Goal: Task Accomplishment & Management: Complete application form

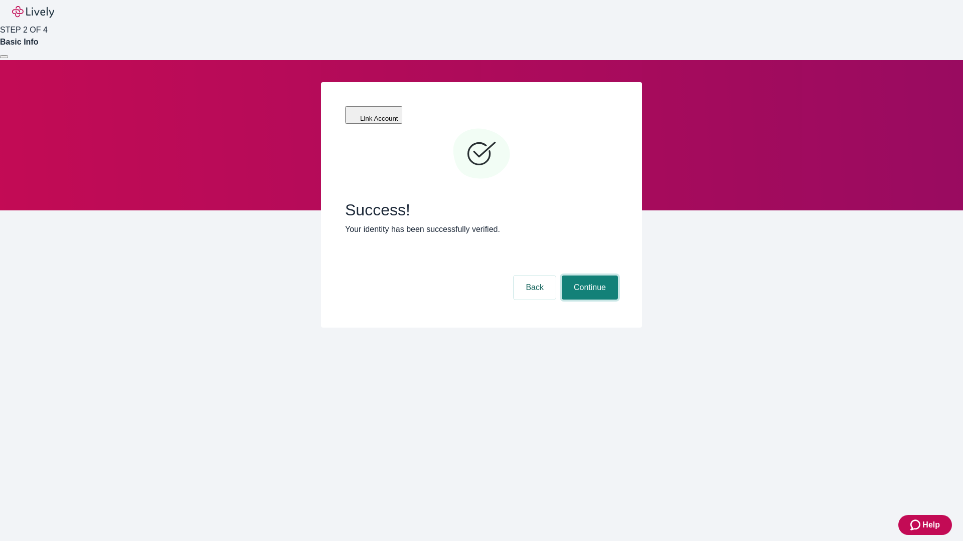
click at [588, 276] on button "Continue" at bounding box center [589, 288] width 56 height 24
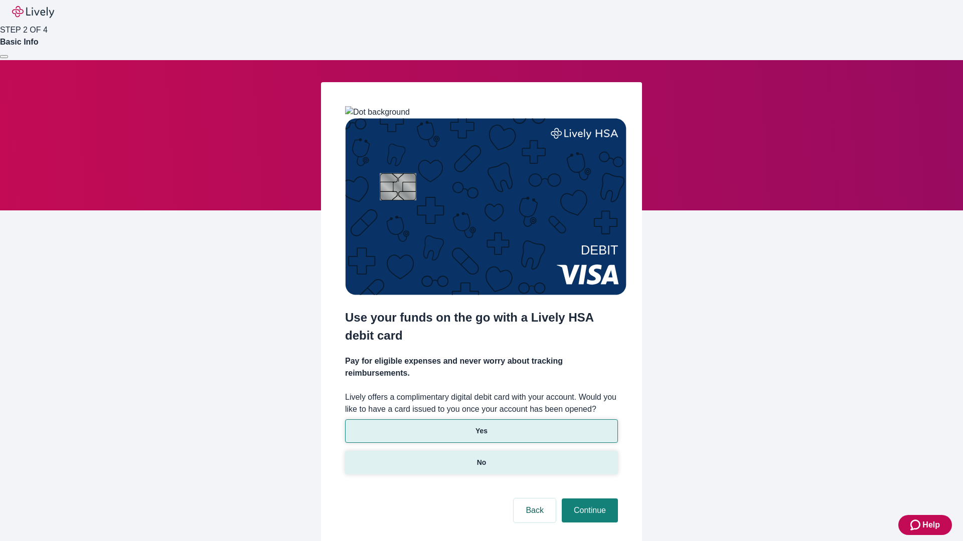
click at [481, 458] on p "No" at bounding box center [482, 463] width 10 height 11
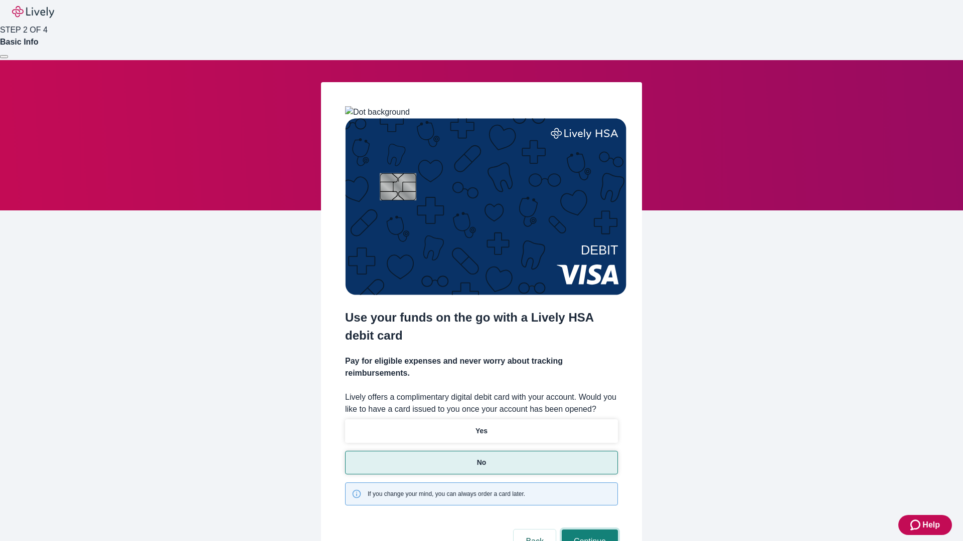
click at [588, 530] on button "Continue" at bounding box center [589, 542] width 56 height 24
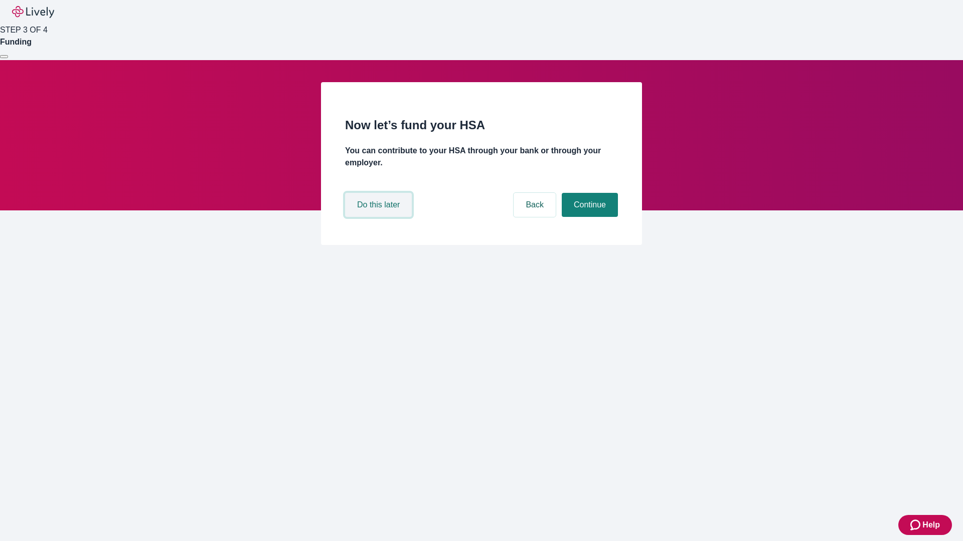
click at [380, 217] on button "Do this later" at bounding box center [378, 205] width 67 height 24
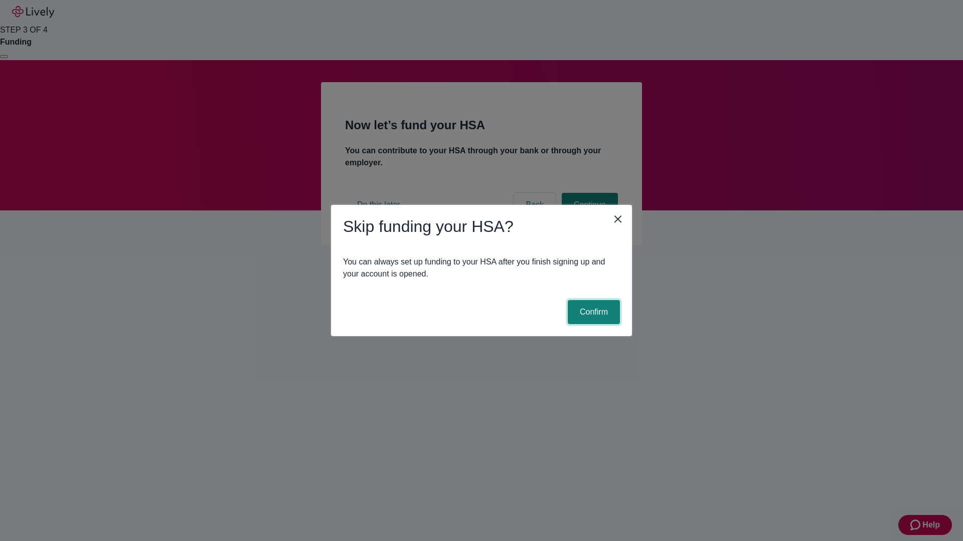
click at [592, 312] on button "Confirm" at bounding box center [594, 312] width 52 height 24
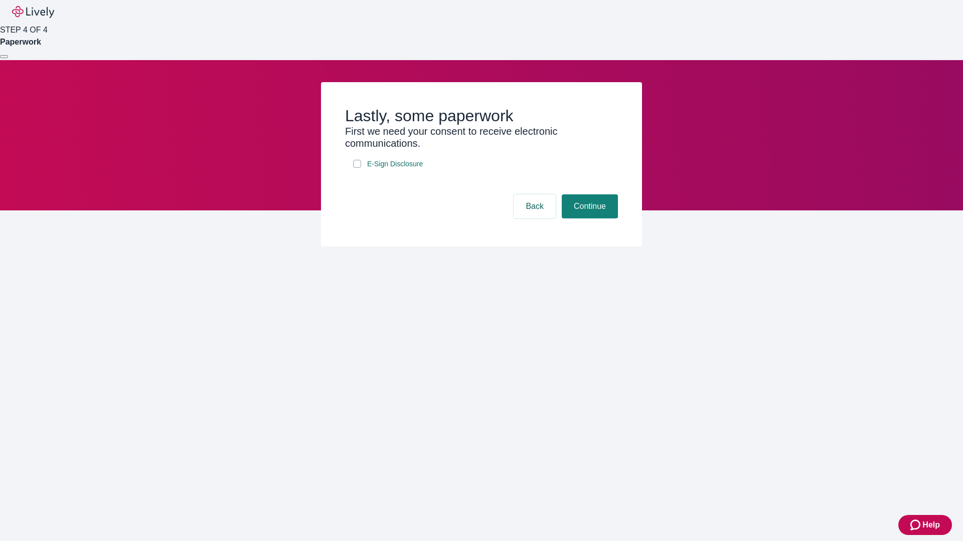
click at [357, 168] on input "E-Sign Disclosure" at bounding box center [357, 164] width 8 height 8
checkbox input "true"
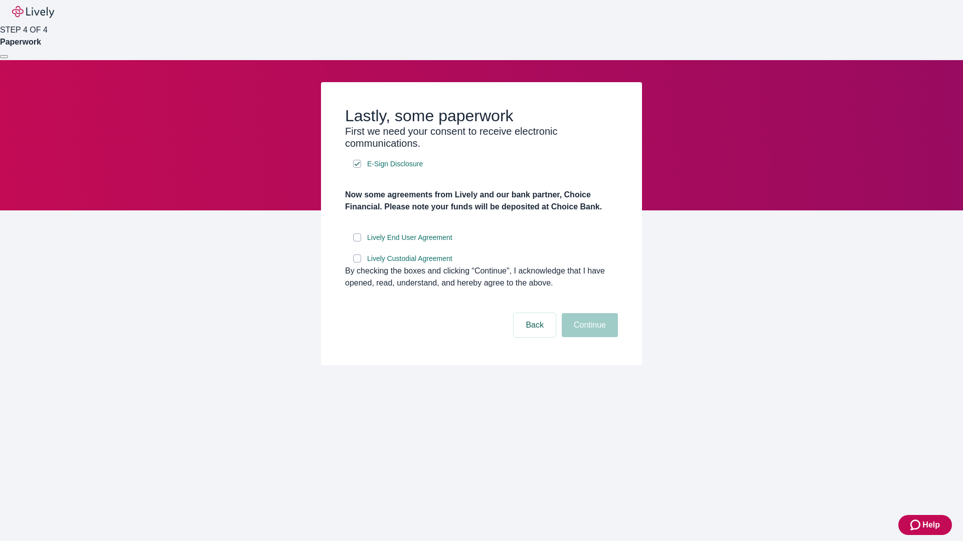
click at [357, 242] on input "Lively End User Agreement" at bounding box center [357, 238] width 8 height 8
checkbox input "true"
click at [357, 263] on input "Lively Custodial Agreement" at bounding box center [357, 259] width 8 height 8
checkbox input "true"
click at [588, 337] on button "Continue" at bounding box center [589, 325] width 56 height 24
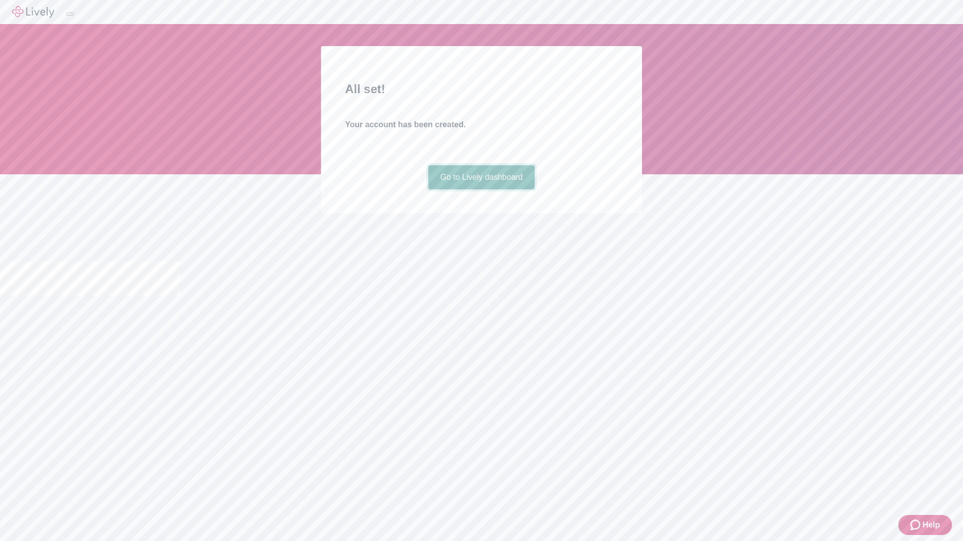
click at [481, 190] on link "Go to Lively dashboard" at bounding box center [481, 177] width 107 height 24
